Goal: Use online tool/utility

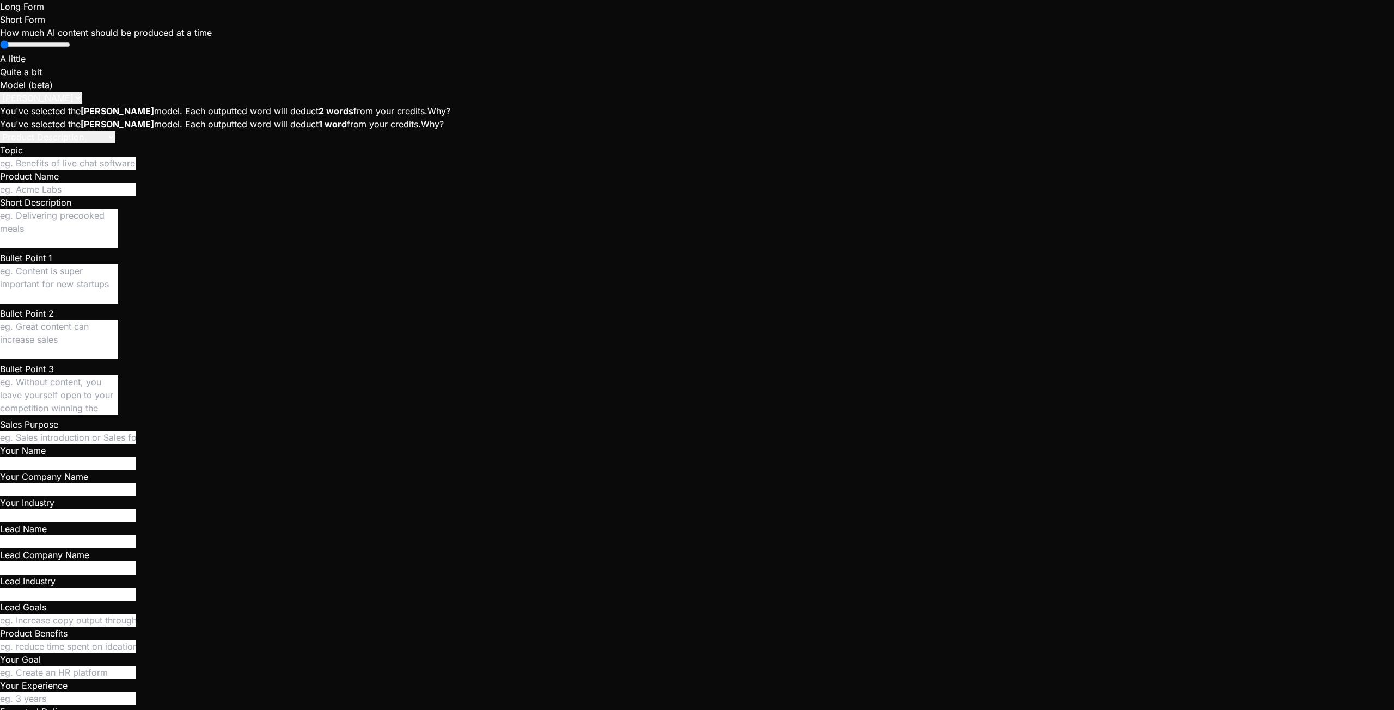
type textarea "x"
drag, startPoint x: 274, startPoint y: 648, endPoint x: -34, endPoint y: 616, distance: 309.8
type textarea "y"
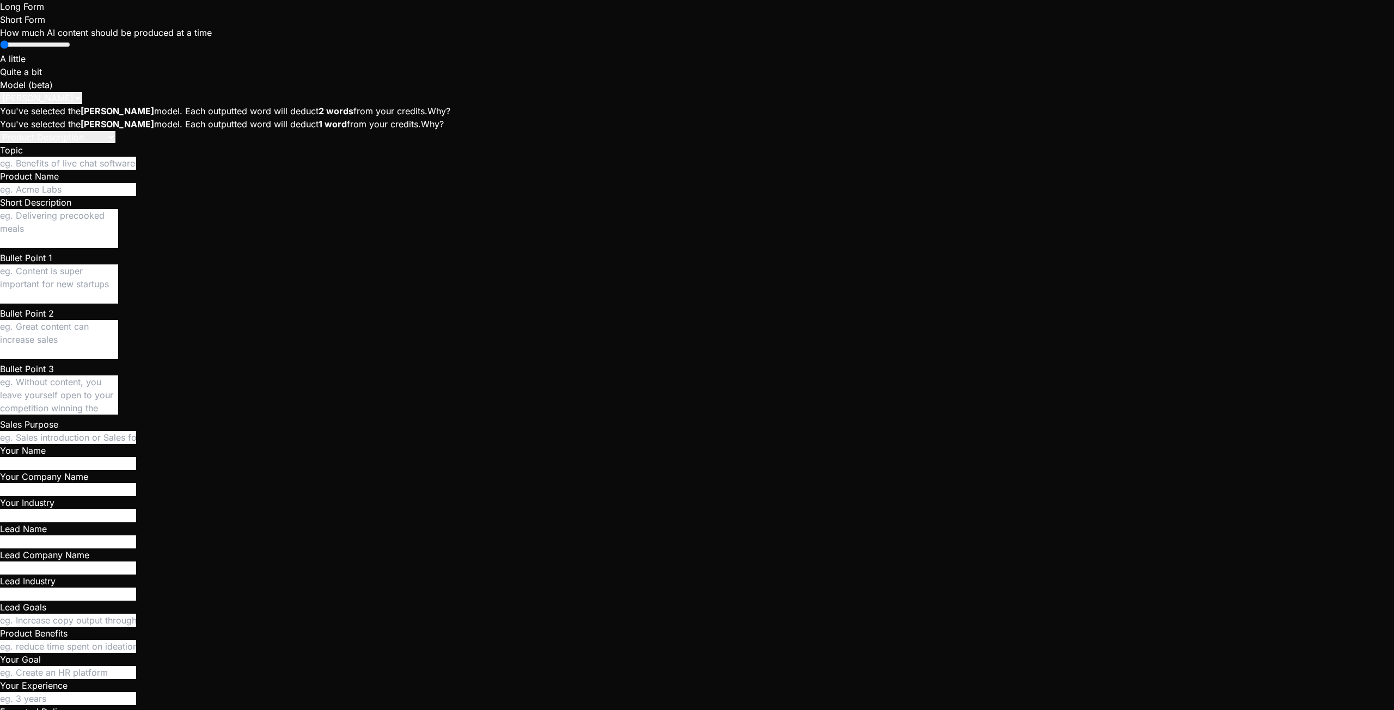
type textarea "x"
type textarea "ye"
type textarea "x"
type textarea "yes"
type textarea "x"
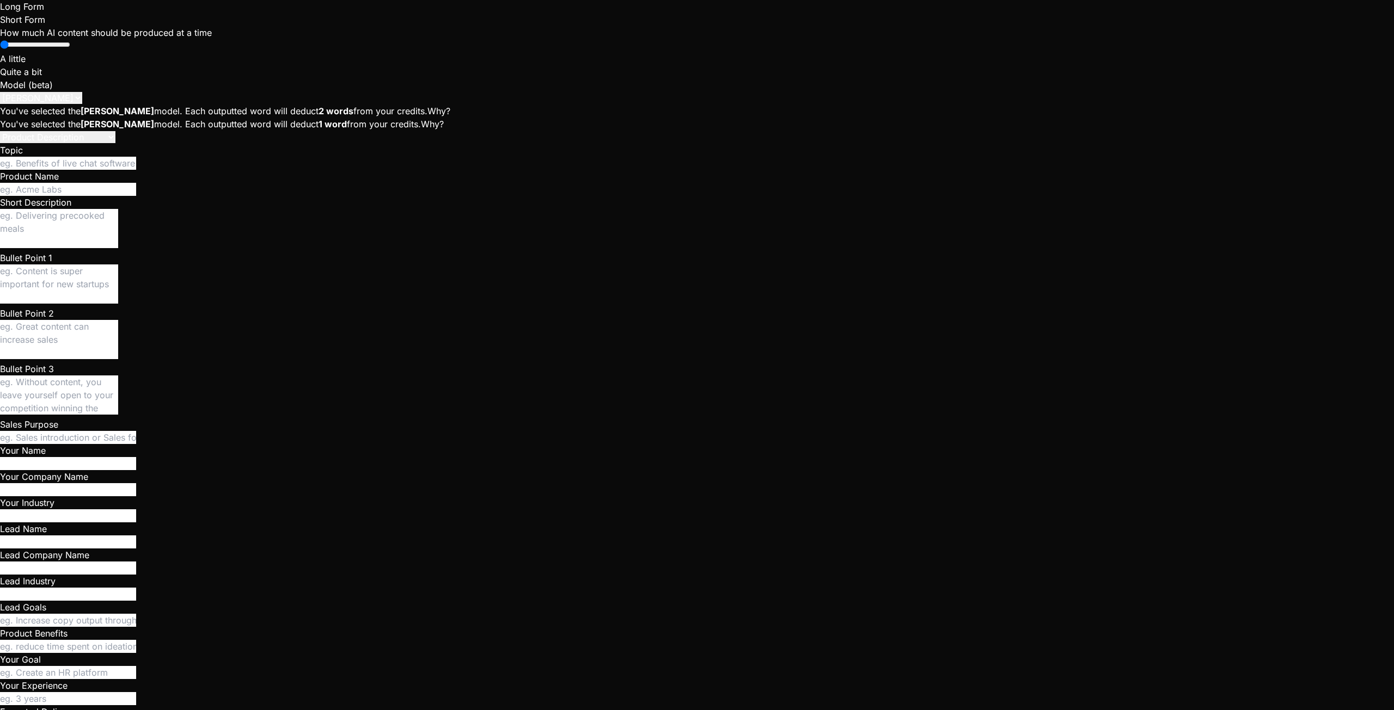
type textarea "x"
